Goal: Information Seeking & Learning: Learn about a topic

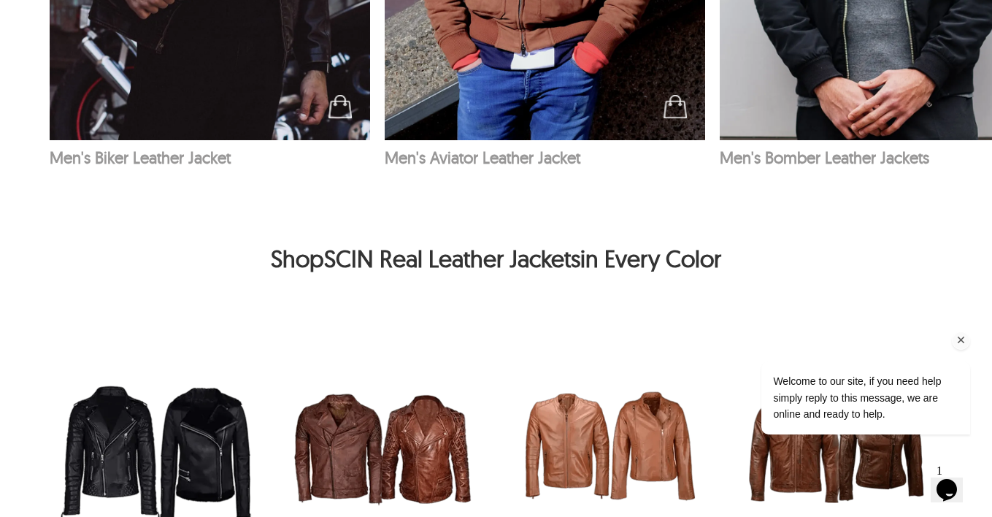
scroll to position [2702, 0]
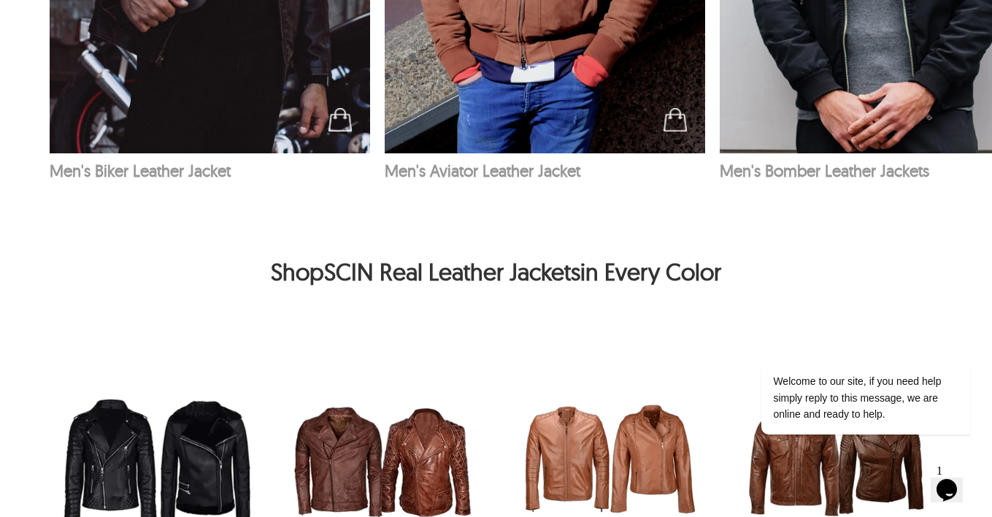
click at [369, 437] on img "Brown Leather Jackets" at bounding box center [383, 459] width 212 height 212
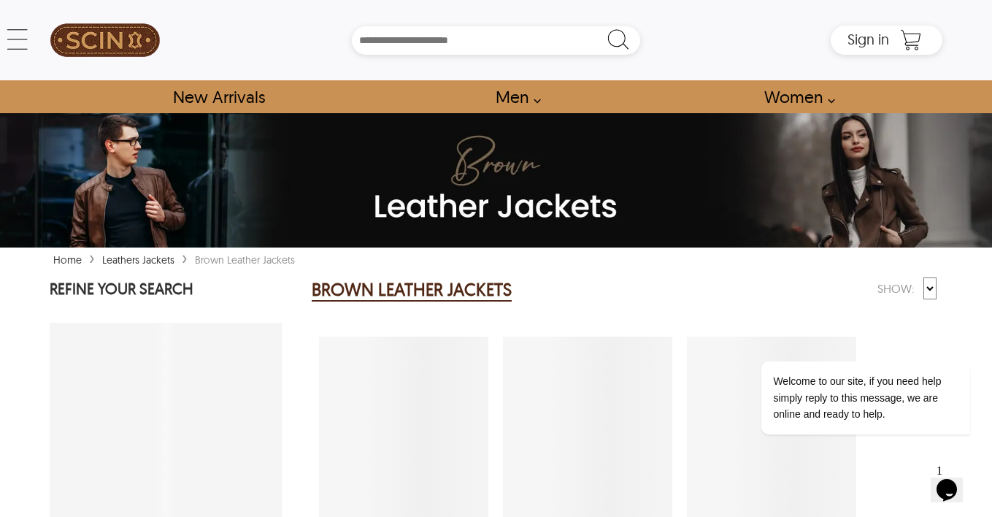
select select "********"
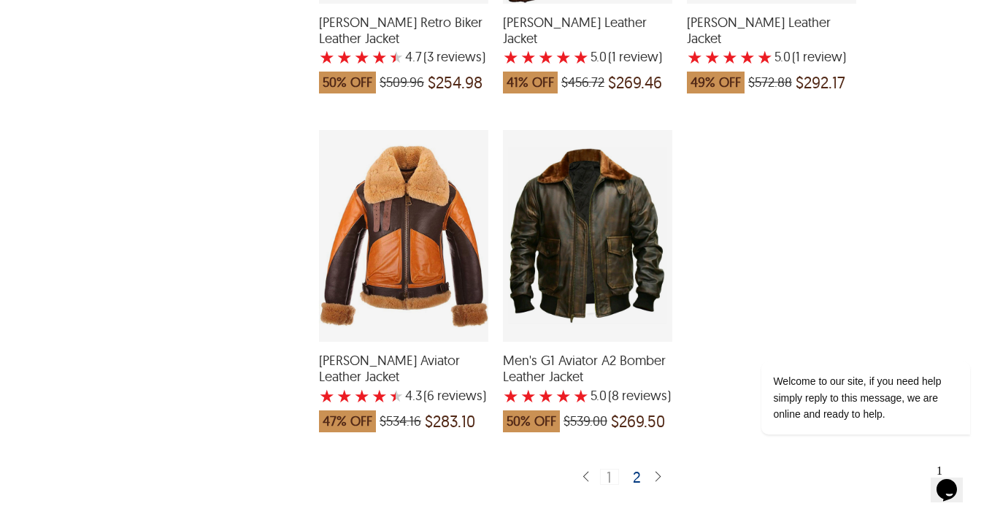
scroll to position [3593, 0]
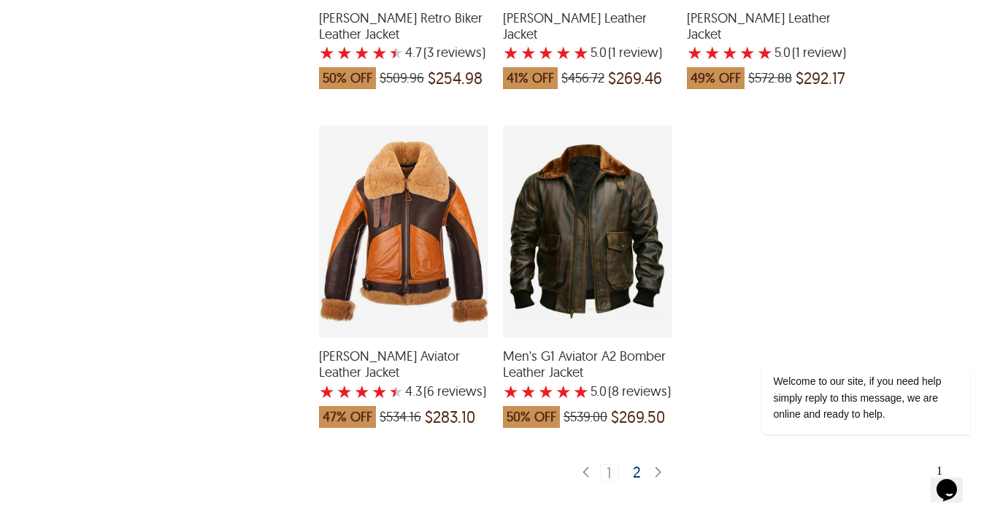
click at [639, 475] on div "2" at bounding box center [637, 471] width 21 height 15
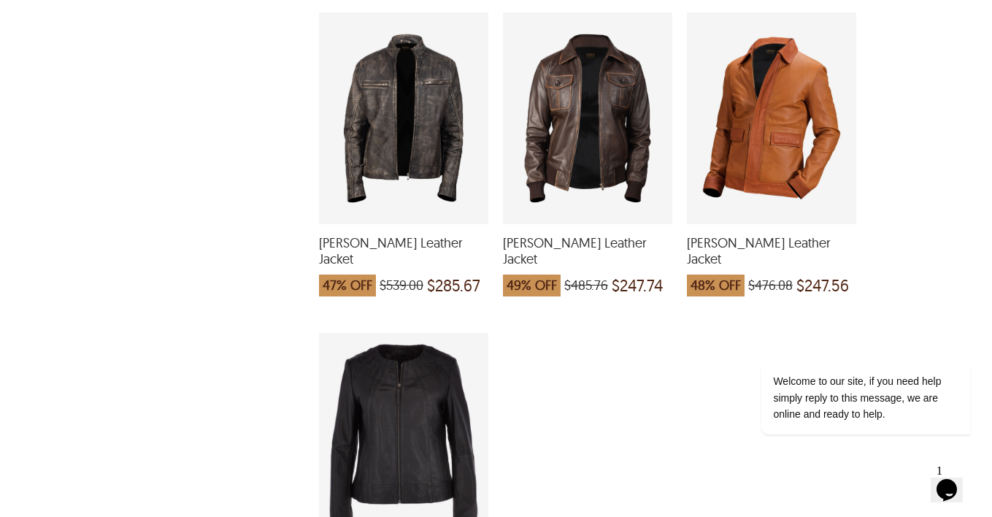
scroll to position [1928, 0]
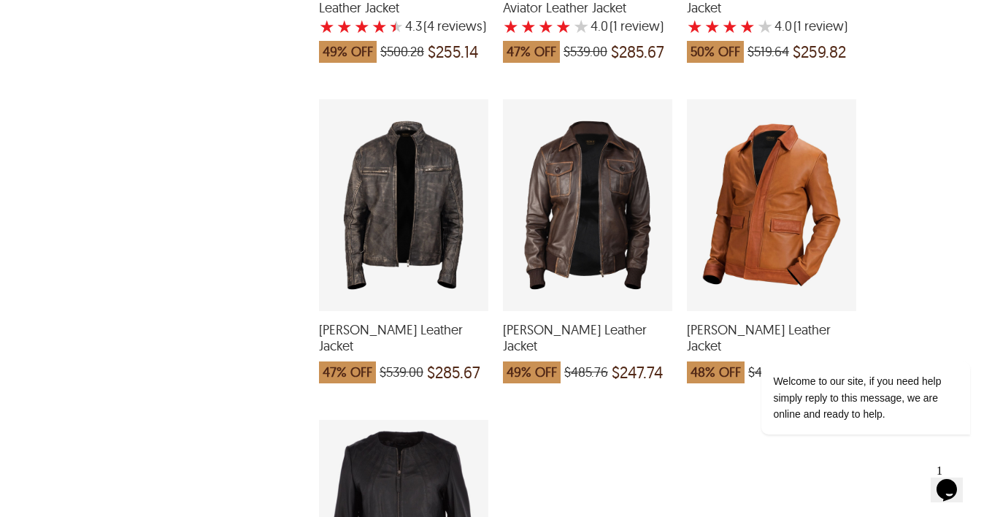
click at [769, 206] on div "Luke Biker Leather Jacket which was at a price of $476.08, now after discount t…" at bounding box center [771, 205] width 169 height 212
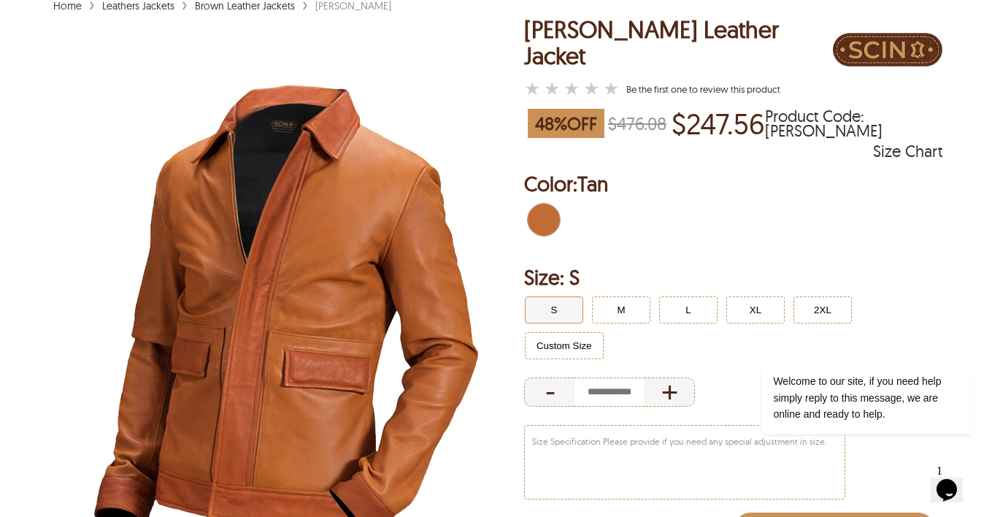
scroll to position [175, 0]
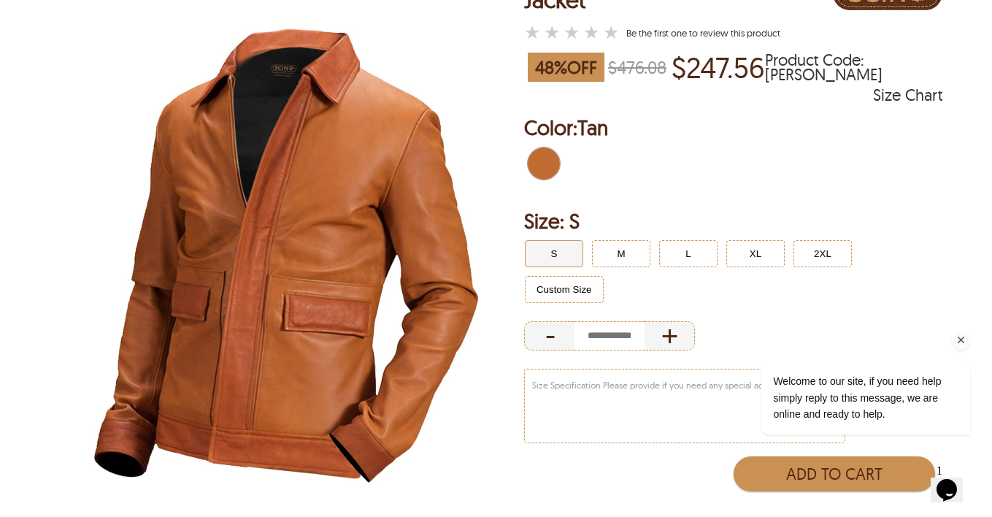
click at [762, 243] on div "Welcome to our site, if you need help simply reply to this message, we are onli…" at bounding box center [846, 337] width 263 height 222
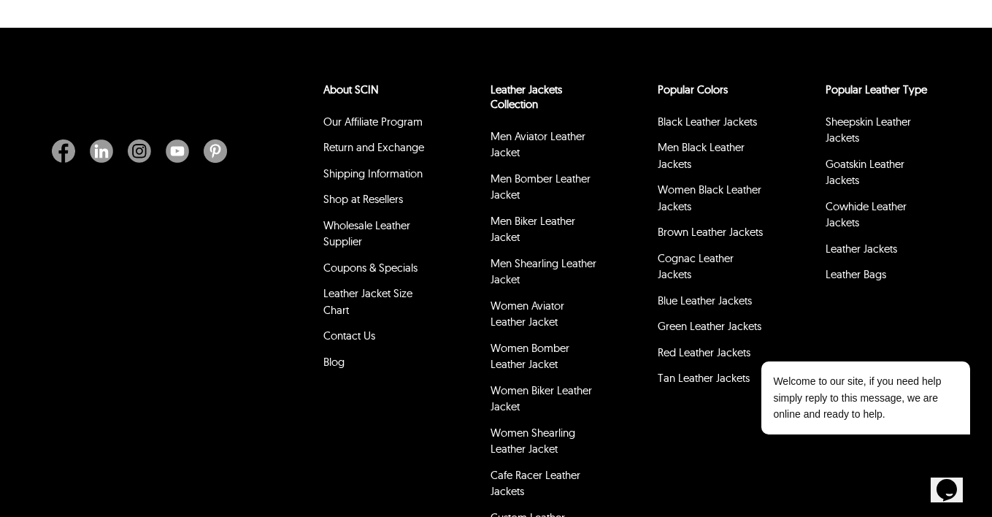
scroll to position [1533, 0]
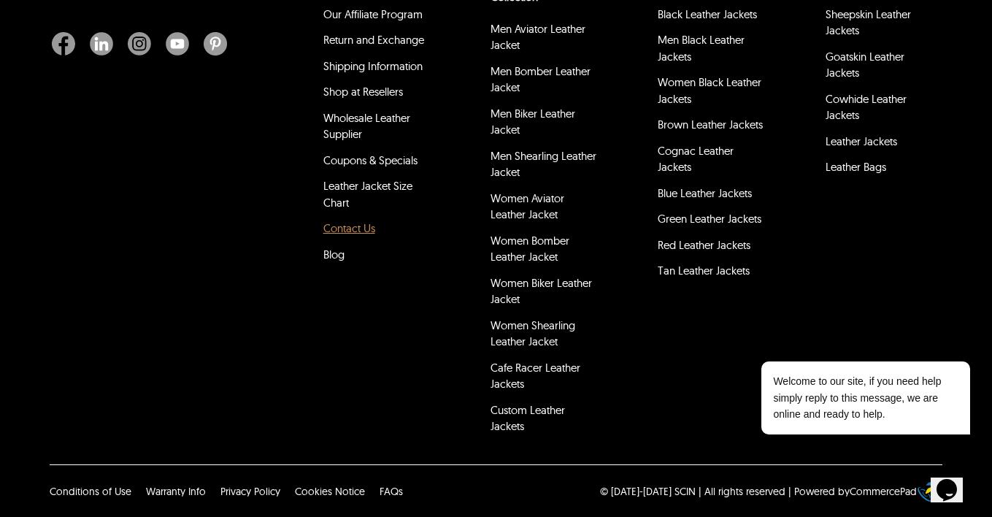
click at [348, 226] on link "Contact Us" at bounding box center [349, 228] width 52 height 14
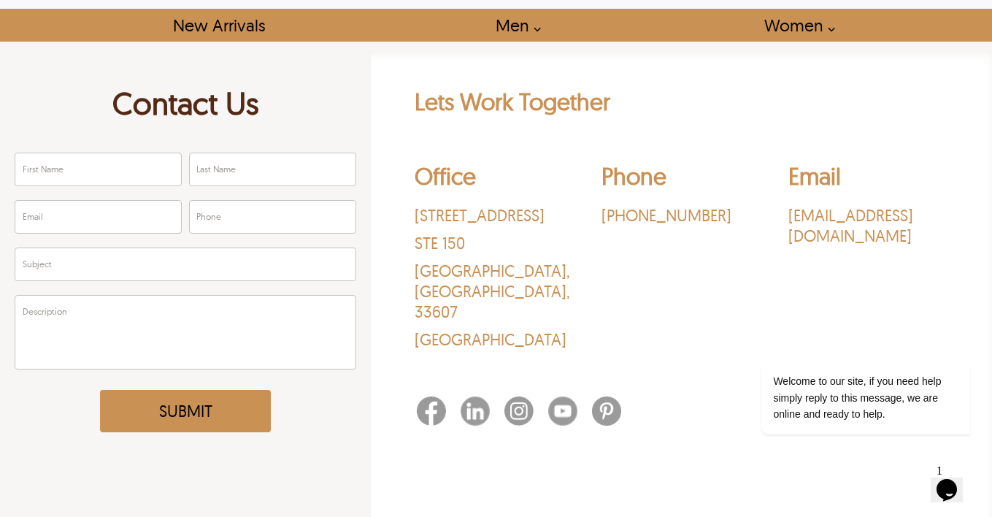
scroll to position [88, 0]
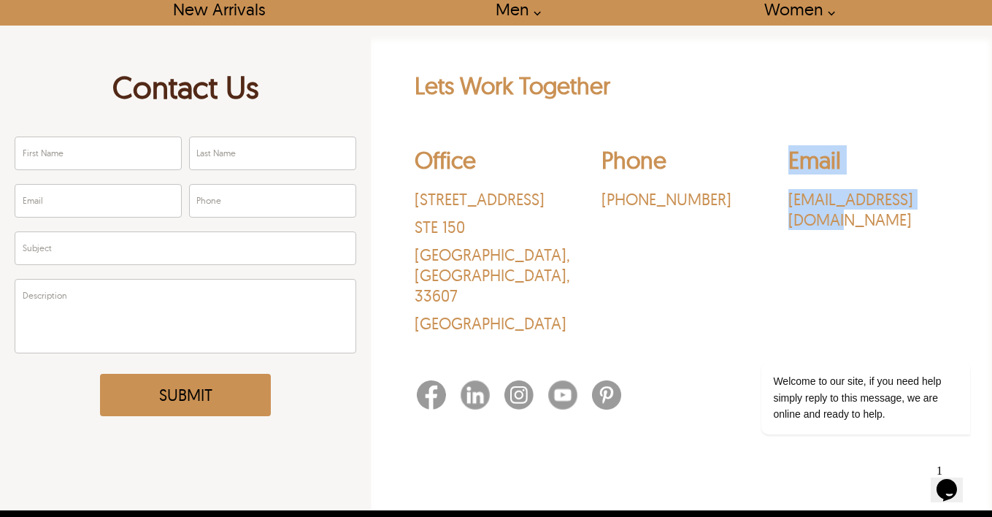
drag, startPoint x: 773, startPoint y: 201, endPoint x: 943, endPoint y: 204, distance: 170.9
click at [943, 204] on div "Office 3030 N Rocky Point Dr. STE 150 Tampa , FL , 33607 USA Phone ‪(469) 213-6…" at bounding box center [682, 243] width 534 height 218
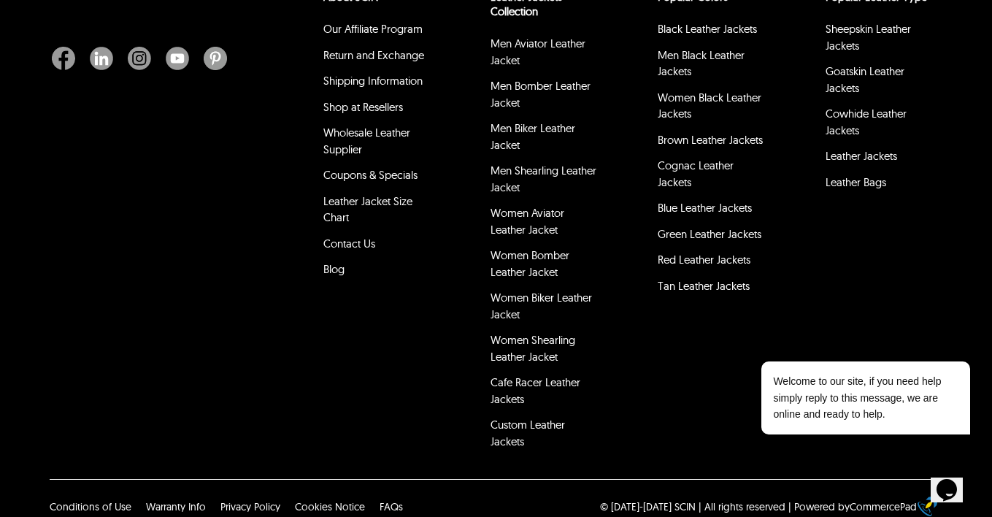
scroll to position [679, 0]
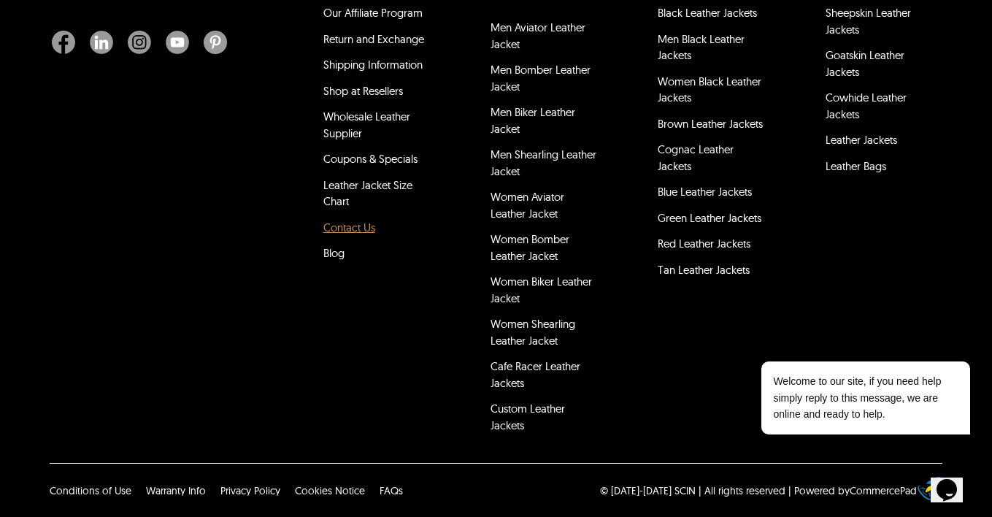
click at [363, 229] on link "Contact Us" at bounding box center [349, 228] width 52 height 14
click at [361, 229] on link "Contact Us" at bounding box center [349, 228] width 52 height 14
click at [359, 226] on link "Contact Us" at bounding box center [349, 228] width 52 height 14
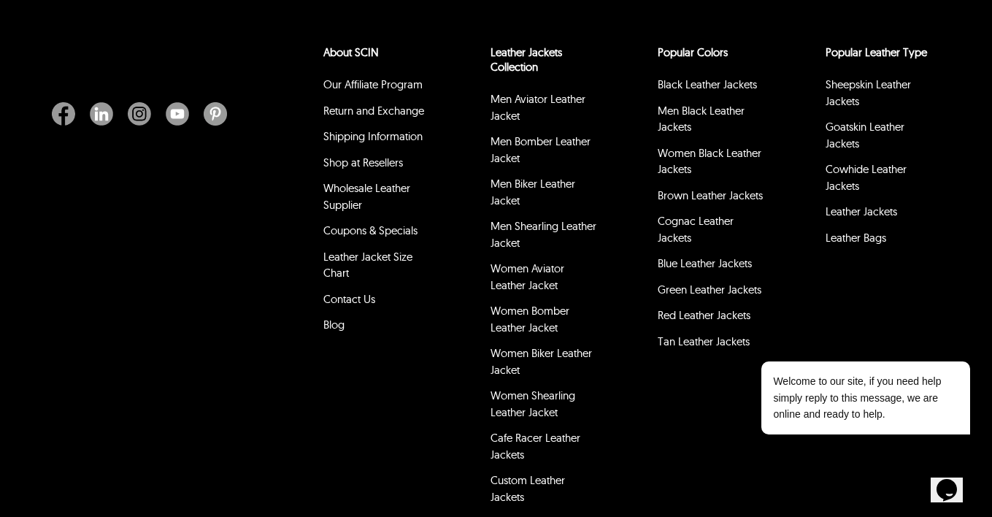
scroll to position [591, 0]
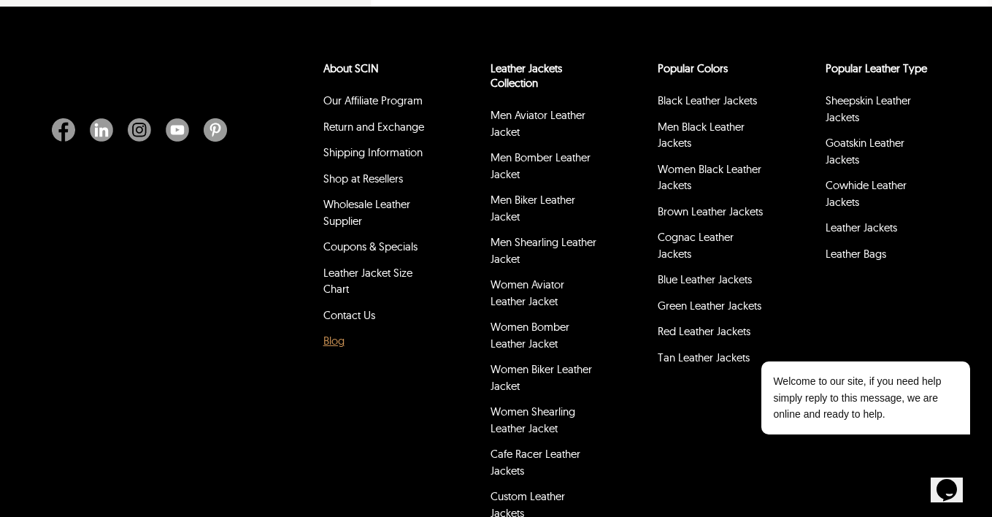
click at [331, 347] on link "Blog" at bounding box center [333, 341] width 21 height 14
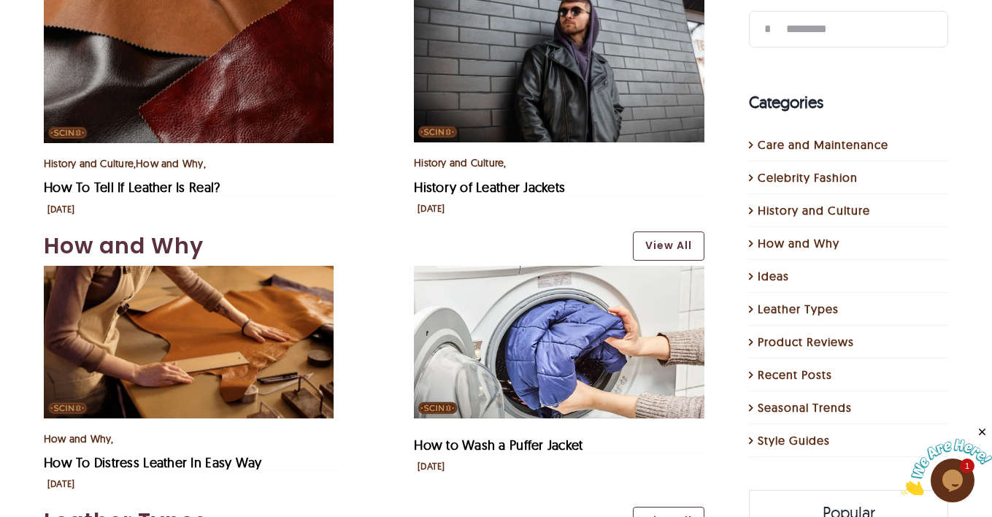
scroll to position [1665, 0]
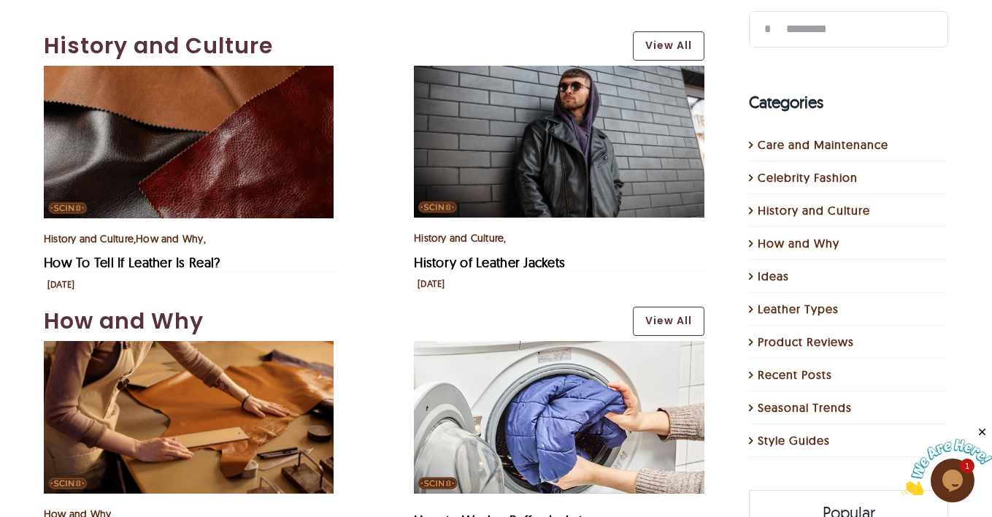
click at [248, 136] on img "How To Tell If Leather Is Real?" at bounding box center [189, 142] width 290 height 153
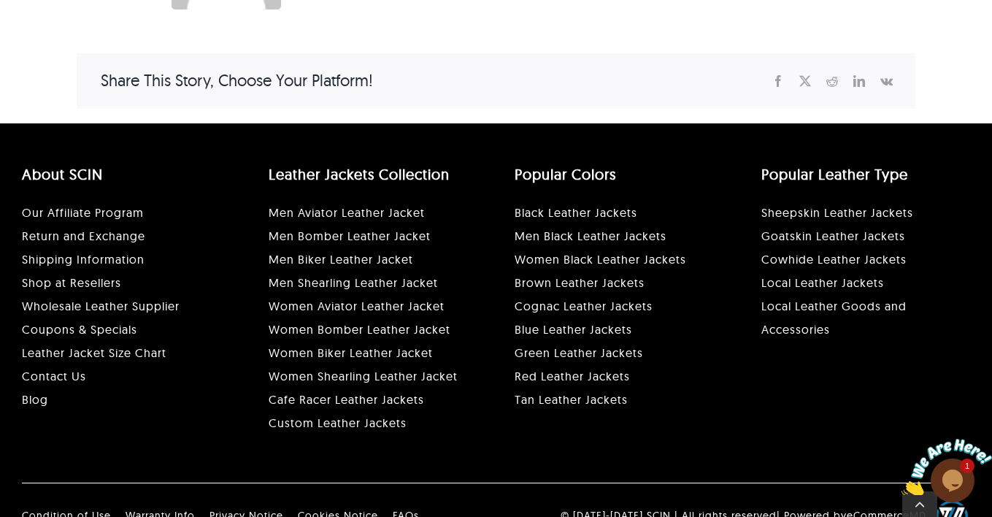
scroll to position [4251, 0]
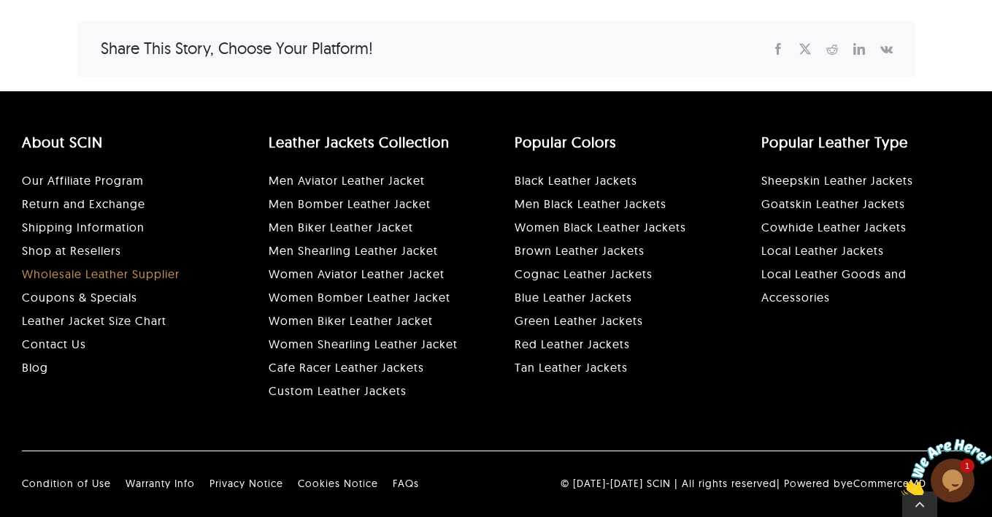
click at [155, 267] on link "Wholesale Leather Supplier" at bounding box center [101, 274] width 158 height 15
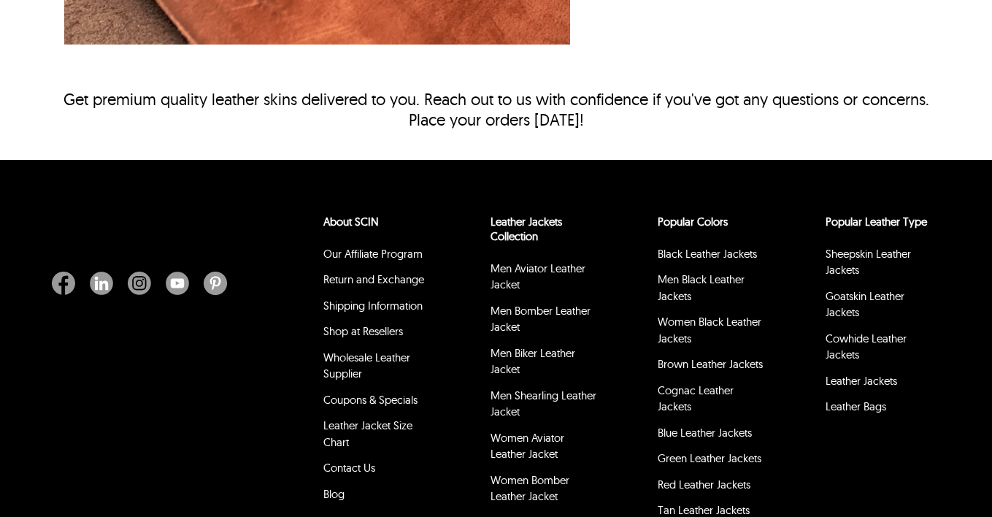
scroll to position [2629, 0]
